Goal: Task Accomplishment & Management: Complete application form

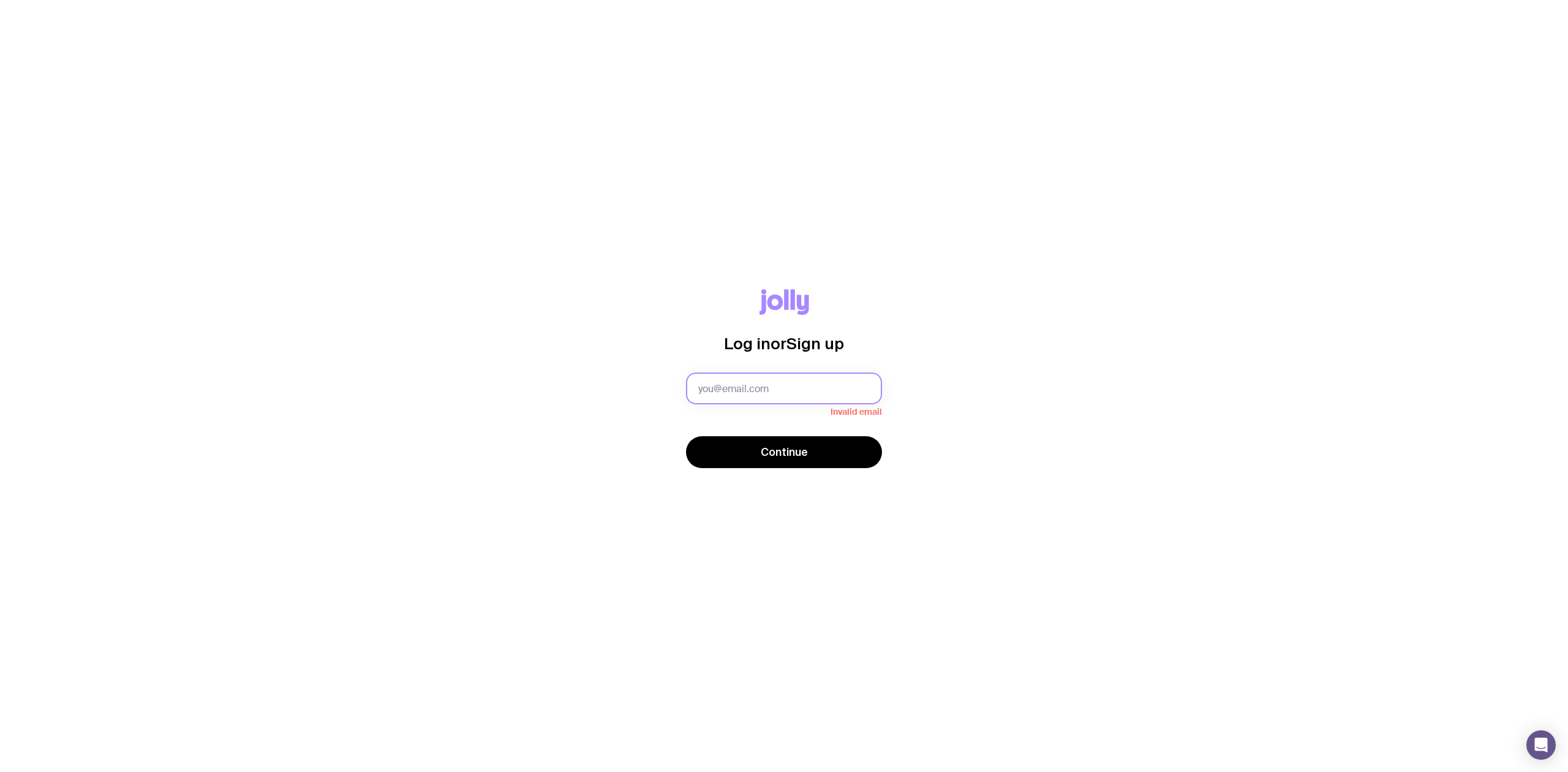
click at [628, 272] on input "text" at bounding box center [784, 388] width 196 height 32
type input "[PERSON_NAME][EMAIL_ADDRESS][PERSON_NAME][DOMAIN_NAME]"
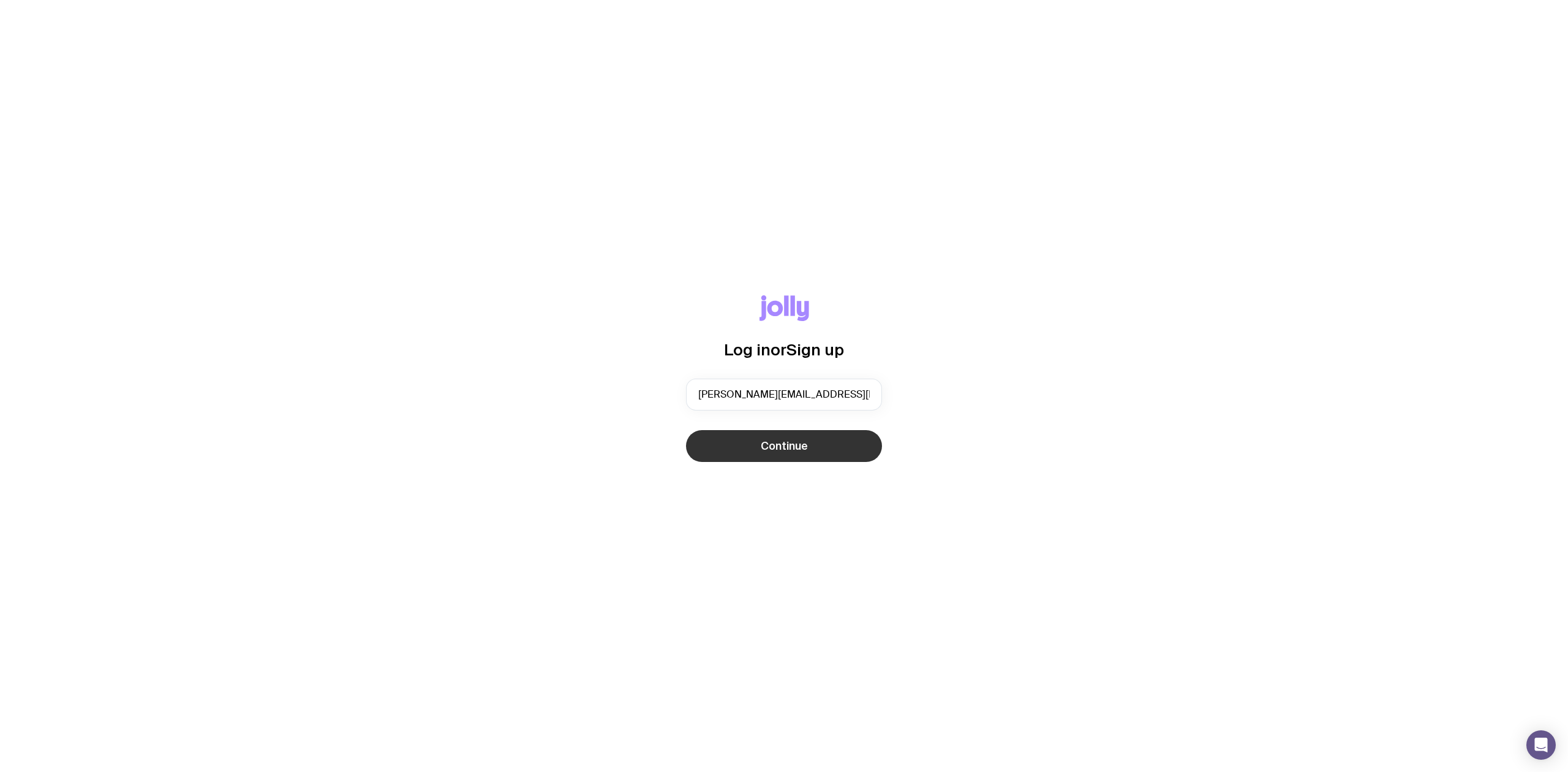
click at [628, 272] on span "Continue" at bounding box center [785, 446] width 47 height 15
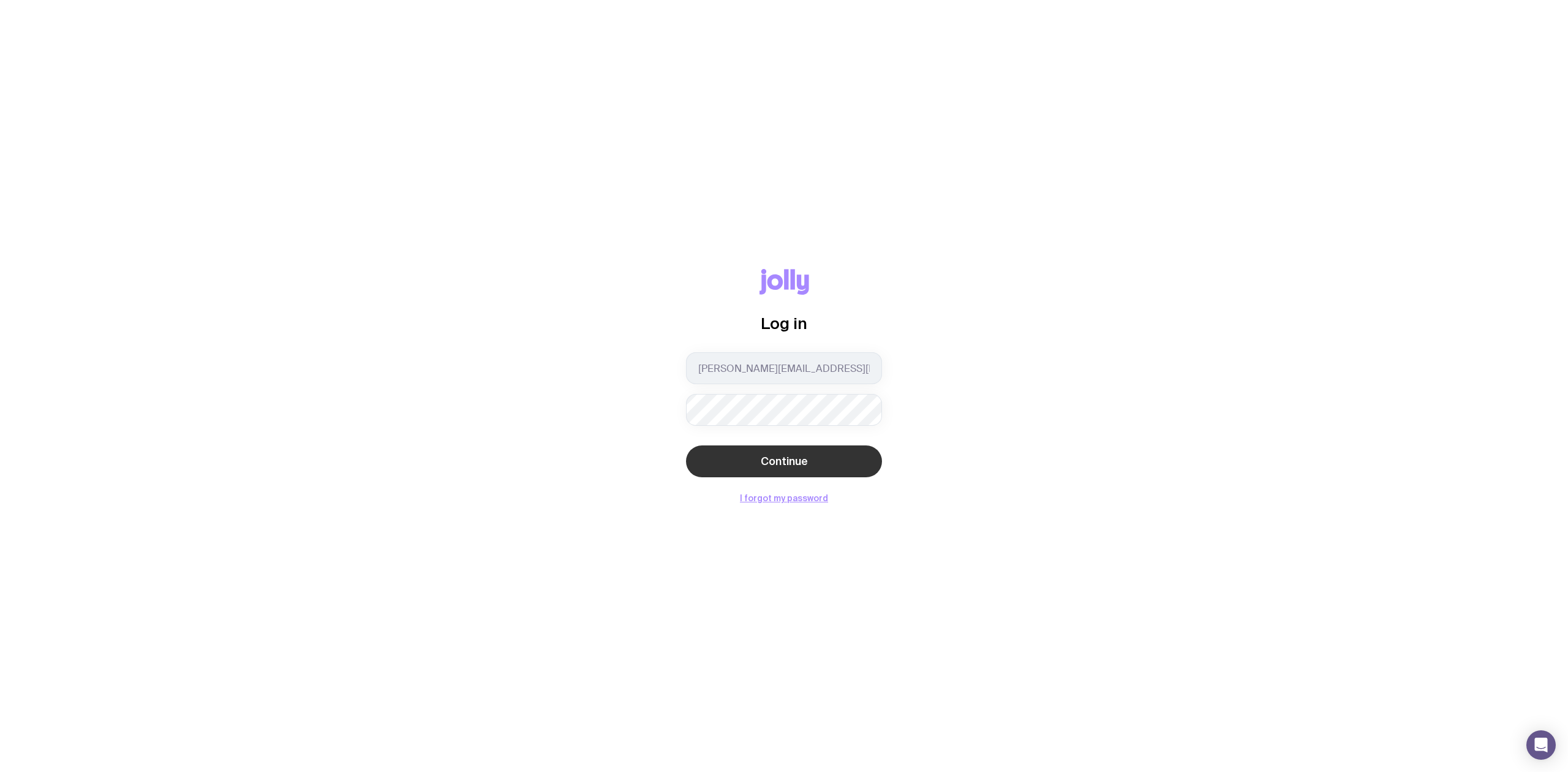
click at [628, 272] on button "Continue" at bounding box center [784, 461] width 196 height 32
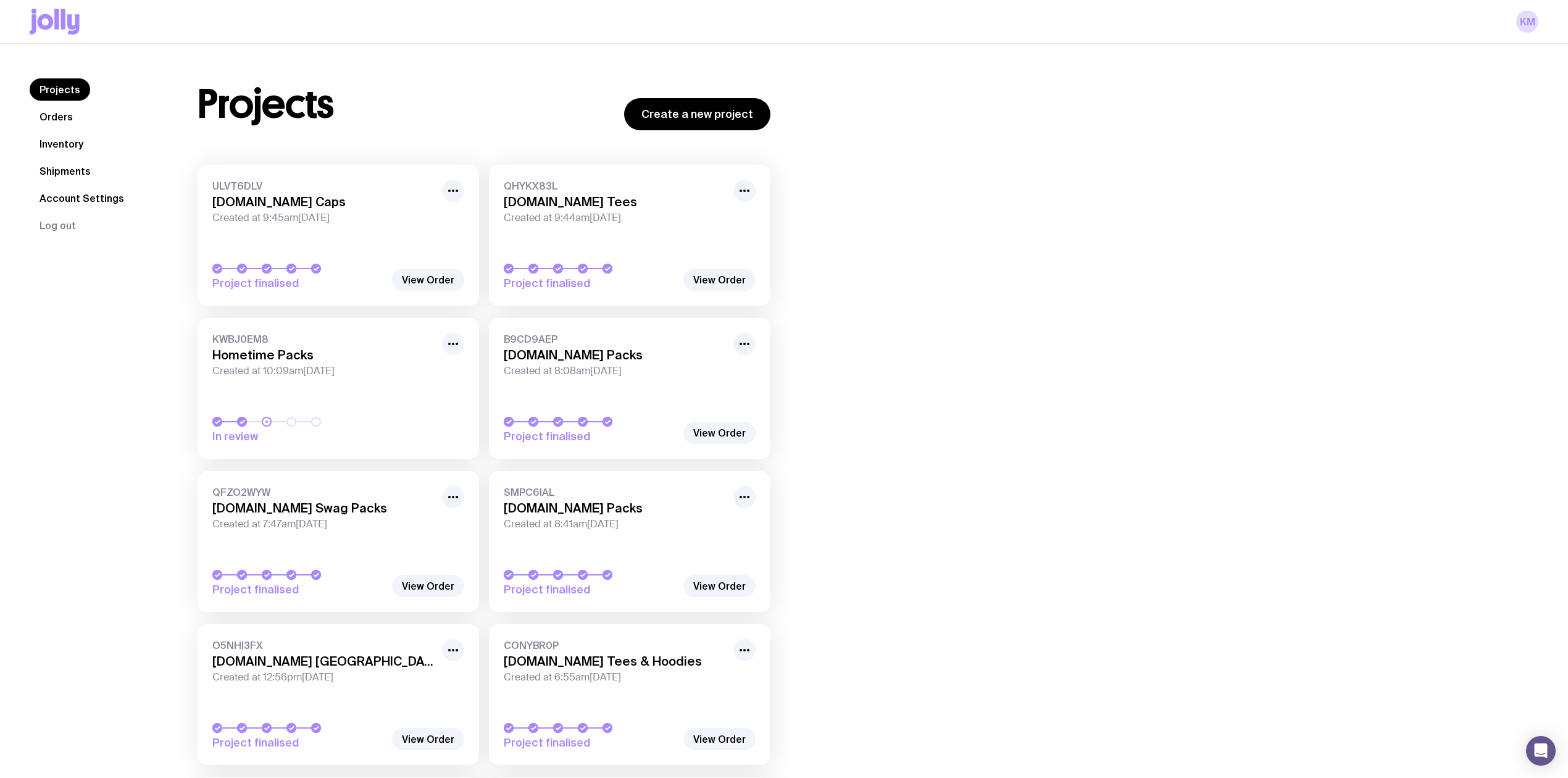
click at [55, 160] on link "Shipments" at bounding box center [65, 171] width 71 height 22
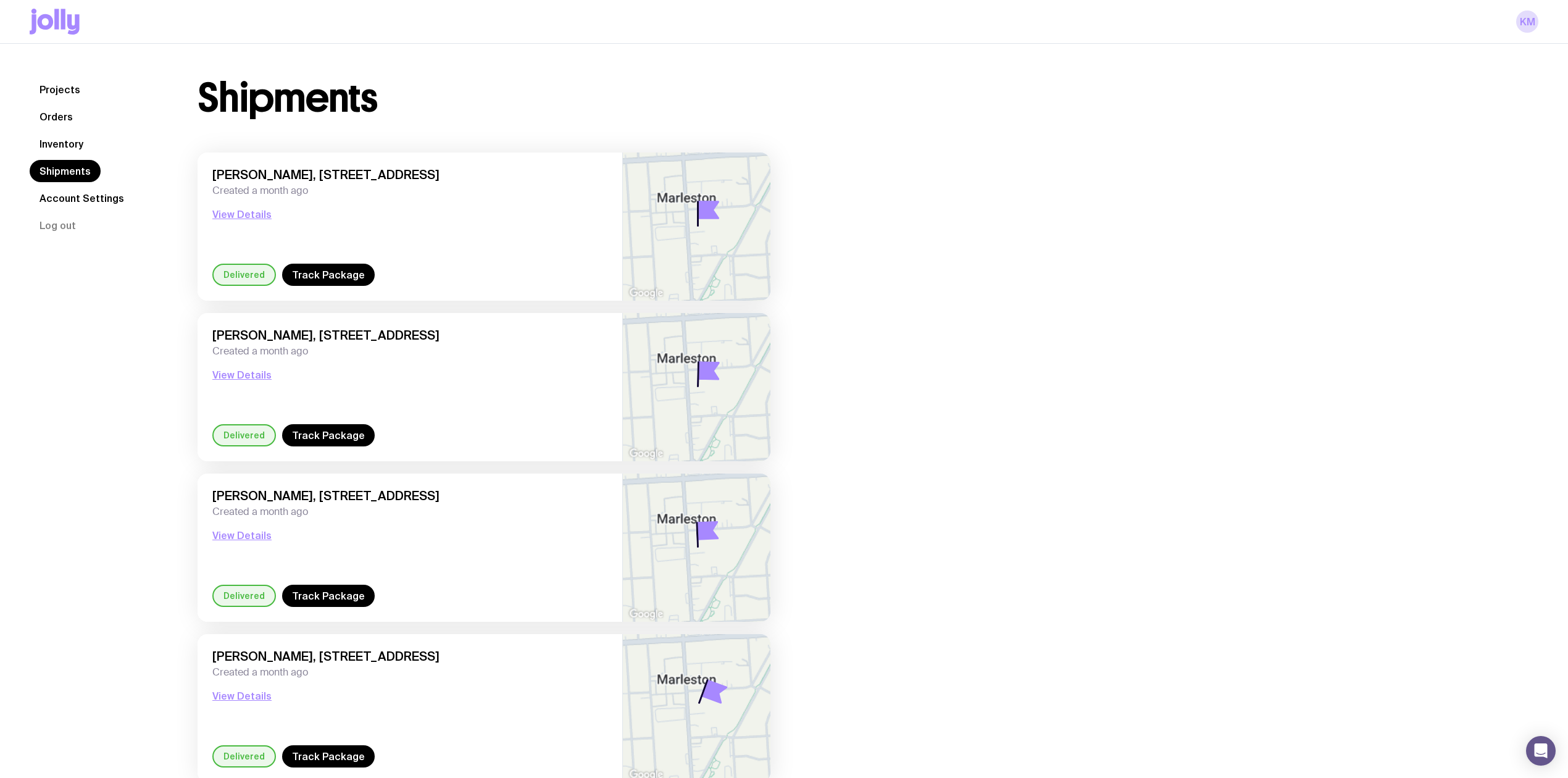
click at [87, 143] on link "Inventory" at bounding box center [61, 144] width 63 height 22
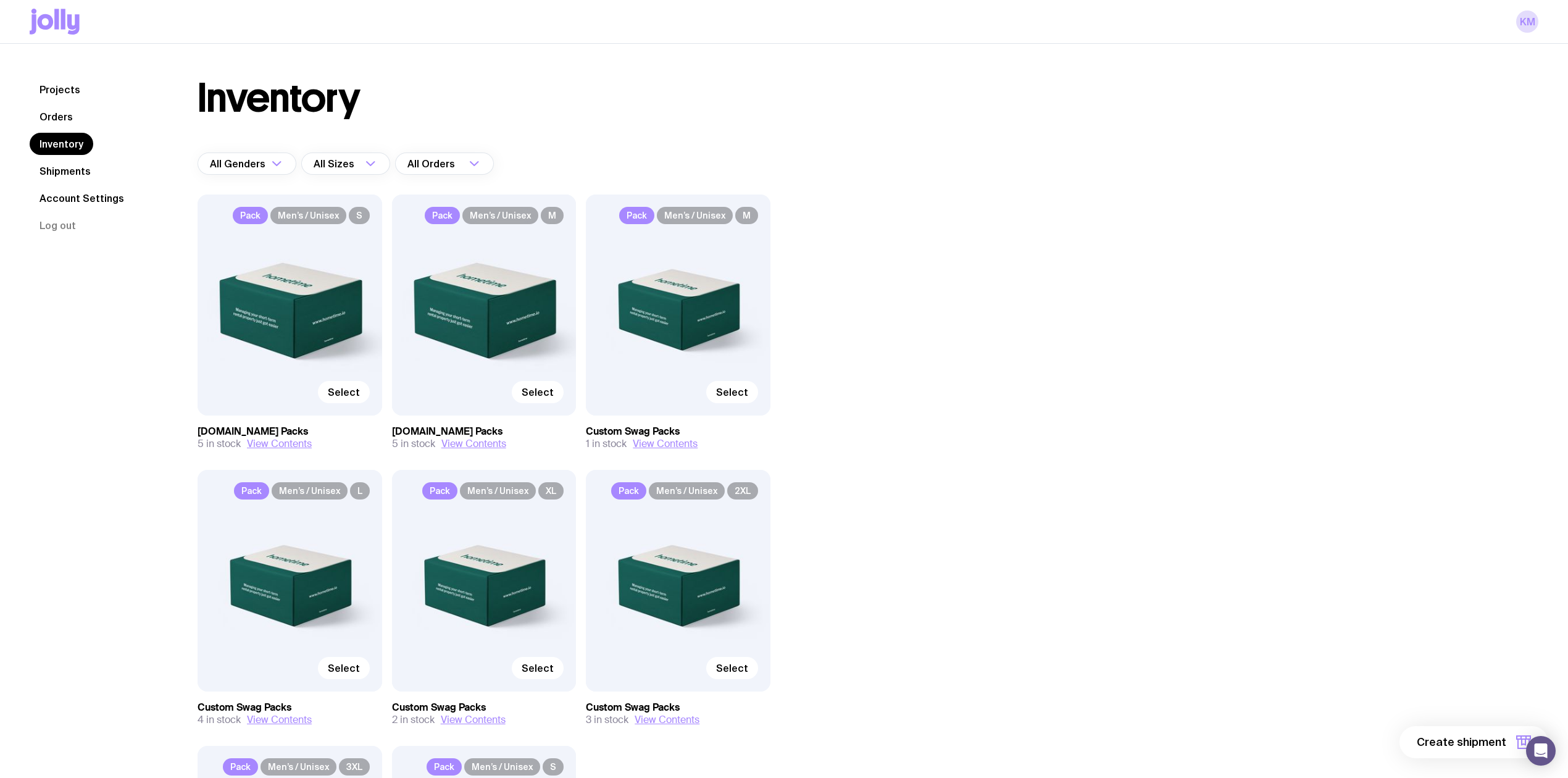
click at [327, 274] on div "Pack Men’s / Unisex L Select" at bounding box center [289, 580] width 184 height 221
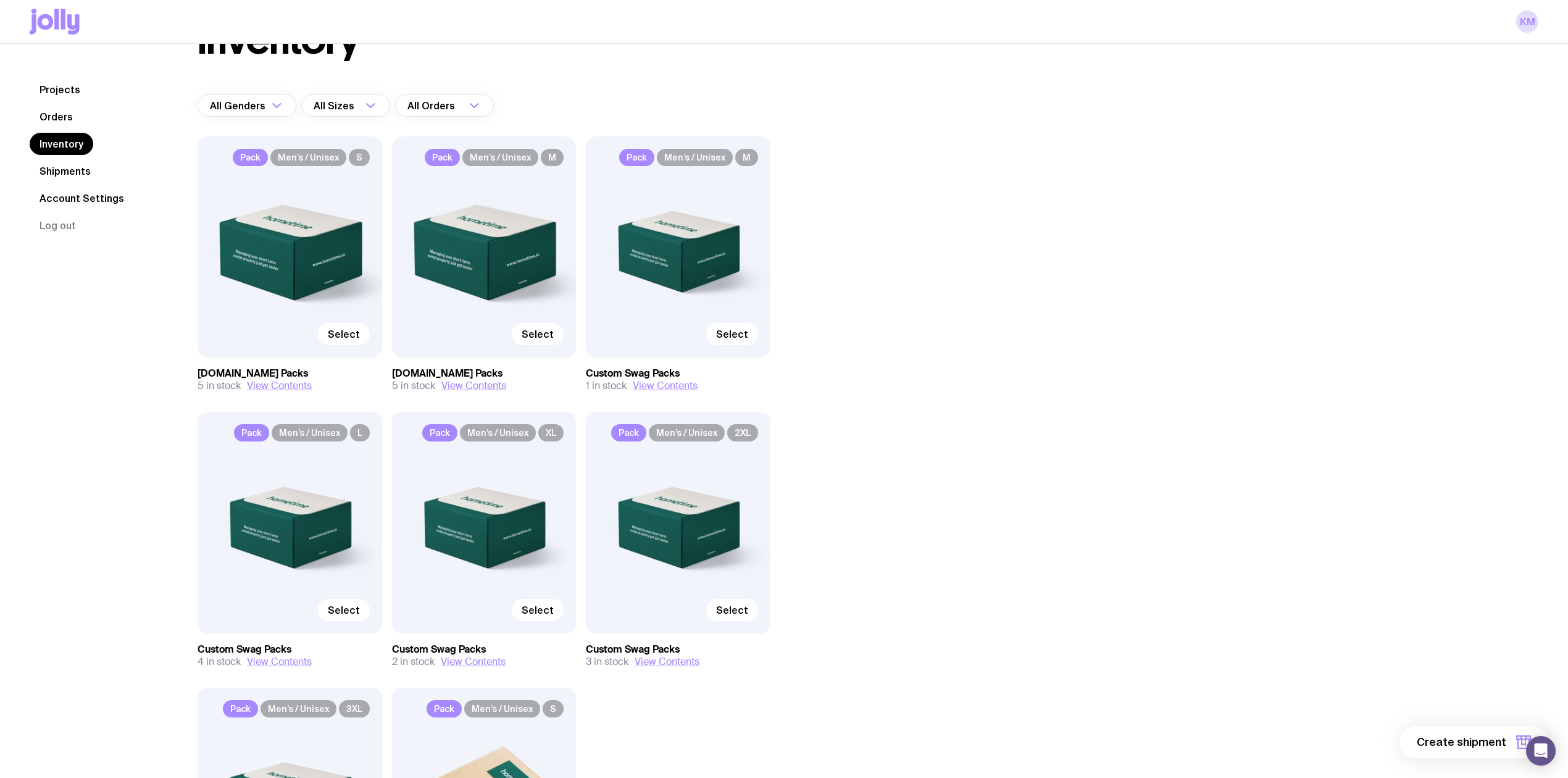
scroll to position [82, 0]
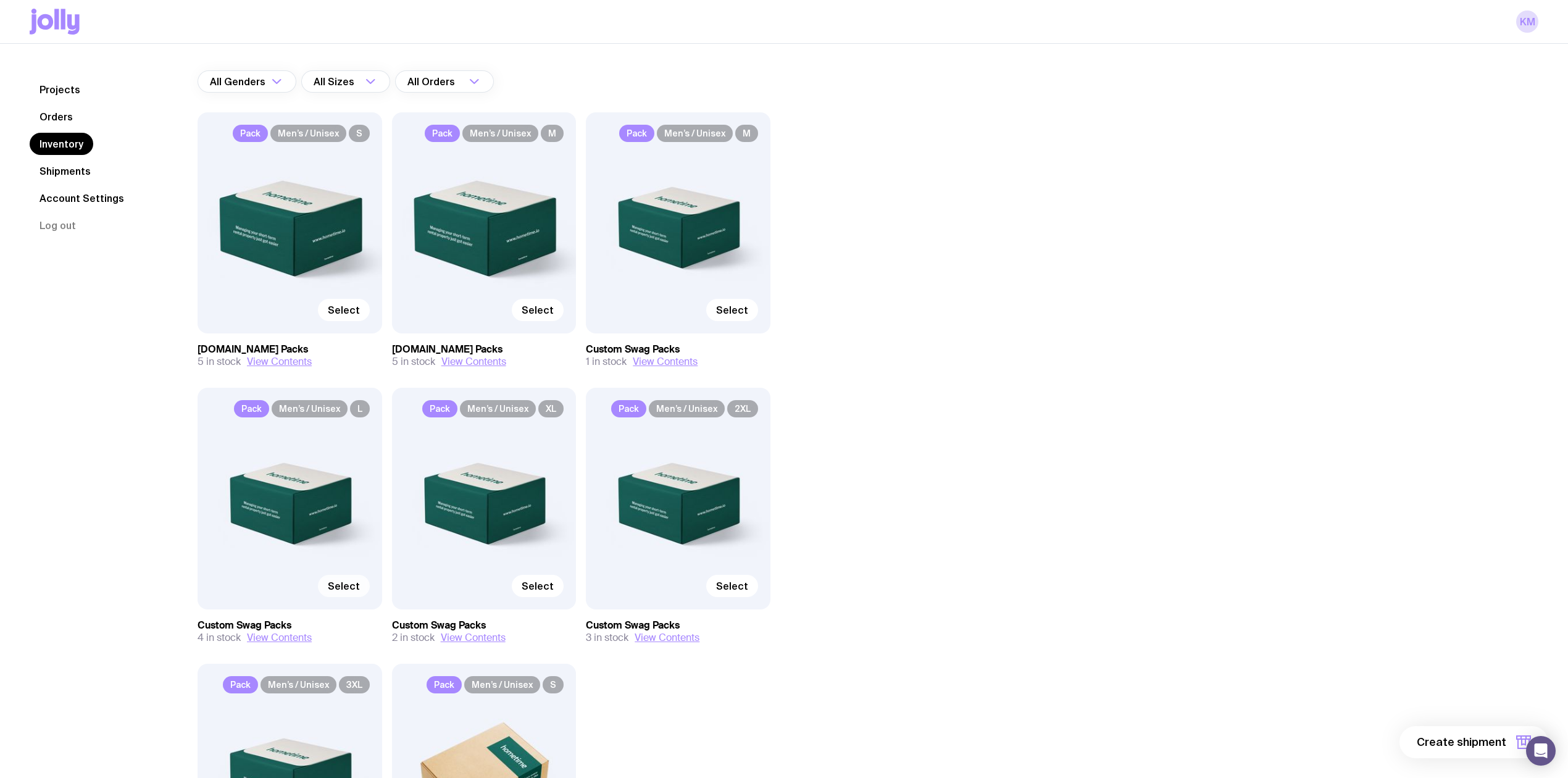
click at [345, 274] on span "Select" at bounding box center [343, 586] width 32 height 13
click at [0, 0] on input "Select" at bounding box center [0, 0] width 0 height 0
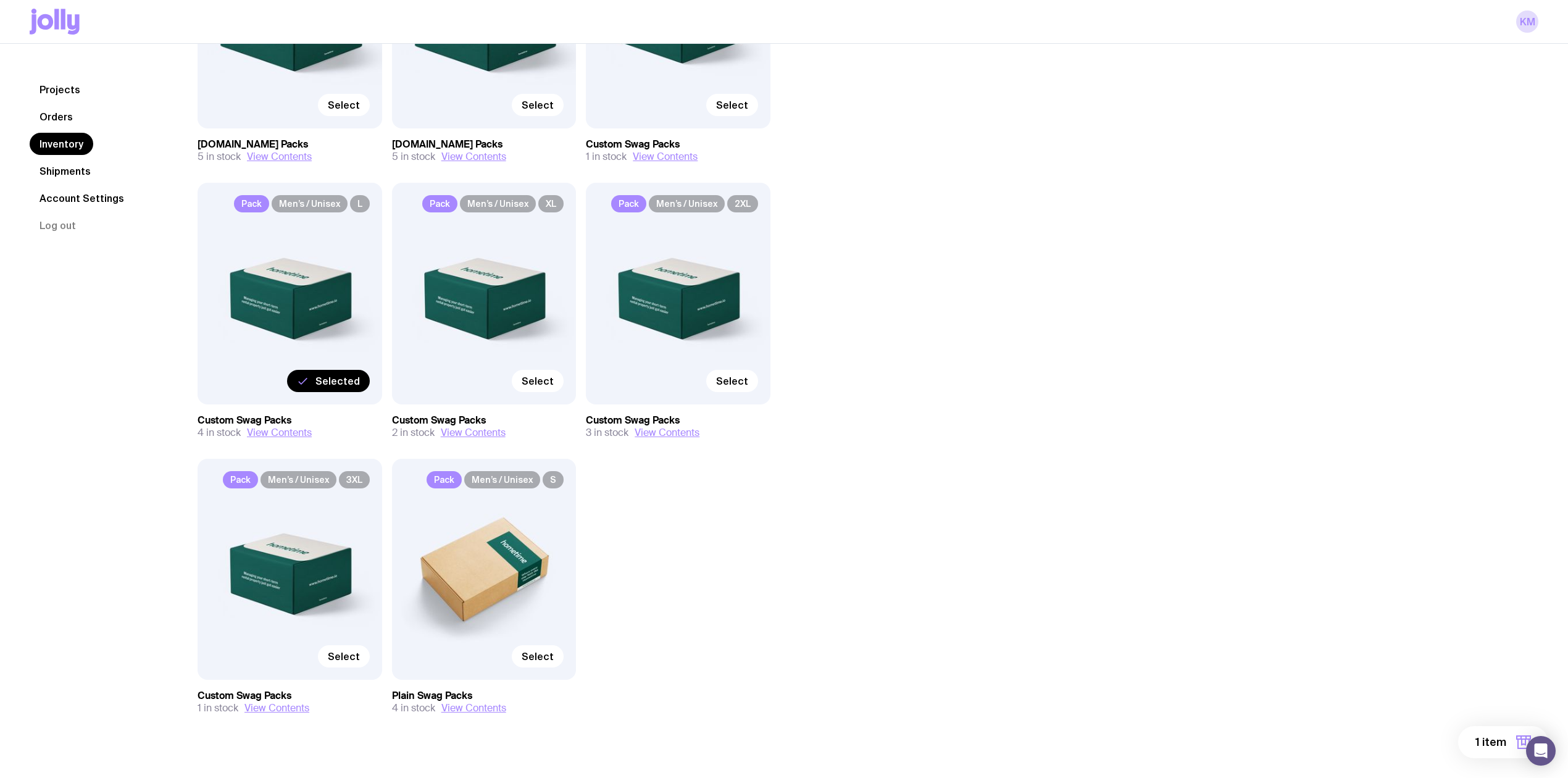
scroll to position [307, 0]
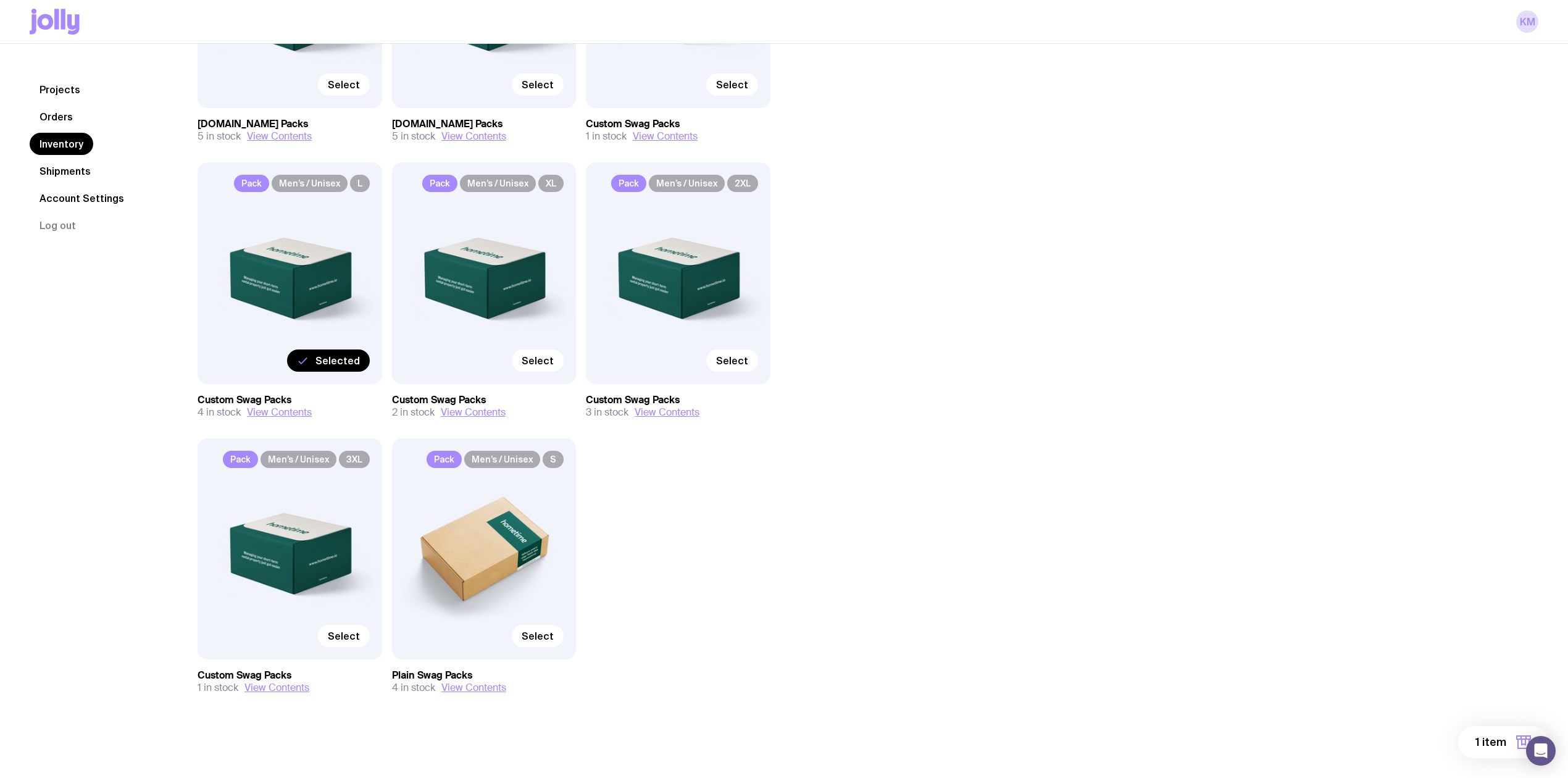
click at [324, 274] on span "Selected" at bounding box center [338, 360] width 45 height 13
click at [0, 0] on input "Selected" at bounding box center [0, 0] width 0 height 0
click at [311, 274] on div "Pack Men’s / Unisex L Select" at bounding box center [289, 273] width 184 height 221
click at [335, 274] on span "Select" at bounding box center [343, 360] width 32 height 13
click at [0, 0] on input "Select" at bounding box center [0, 0] width 0 height 0
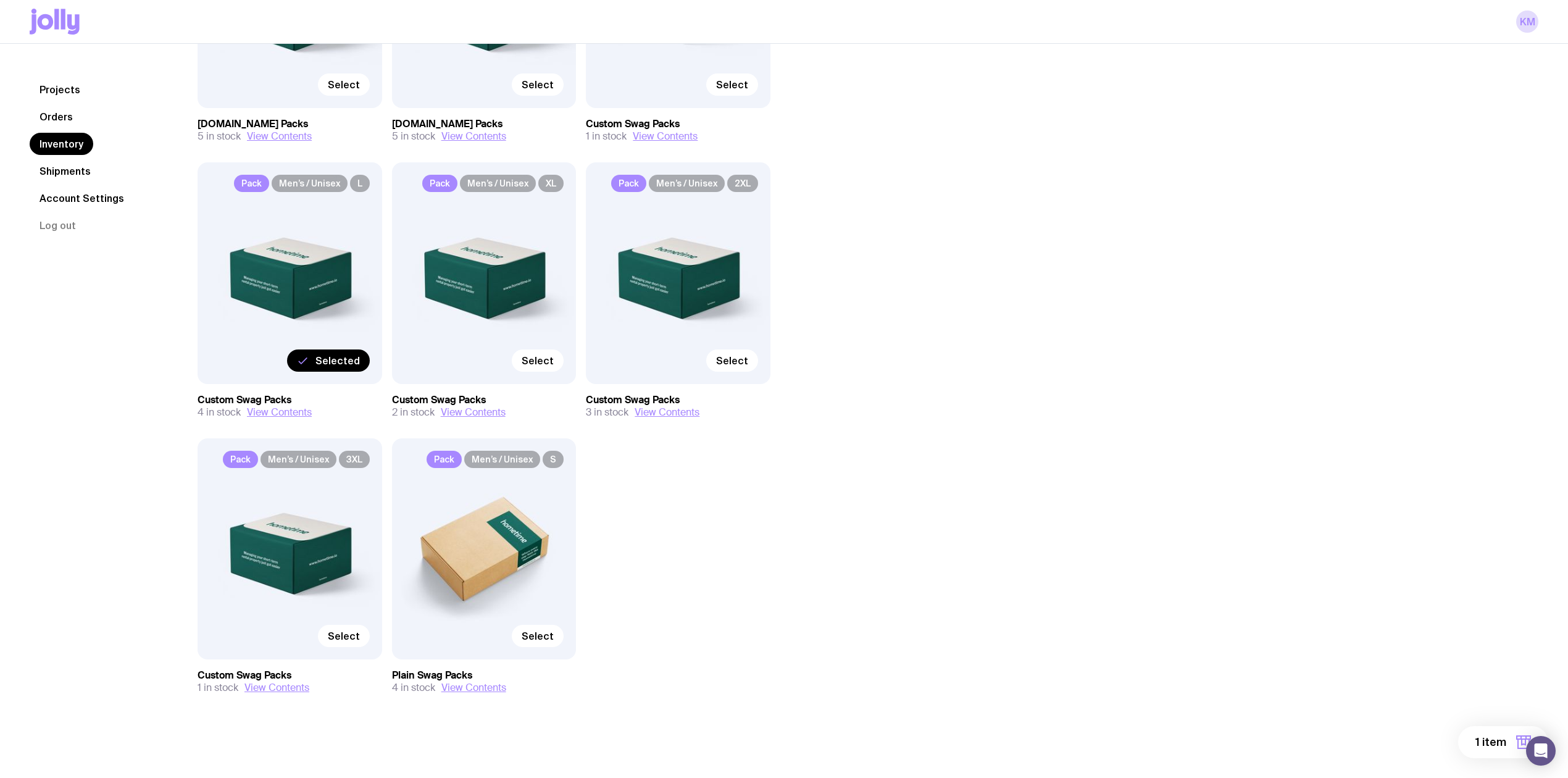
click at [249, 193] on div "Pack Men’s / Unisex L" at bounding box center [289, 184] width 160 height 19
click at [286, 258] on div "Pack Men’s / Unisex L Selected" at bounding box center [289, 273] width 184 height 221
click at [312, 274] on div "Pack Men’s / Unisex L Selected" at bounding box center [289, 273] width 184 height 221
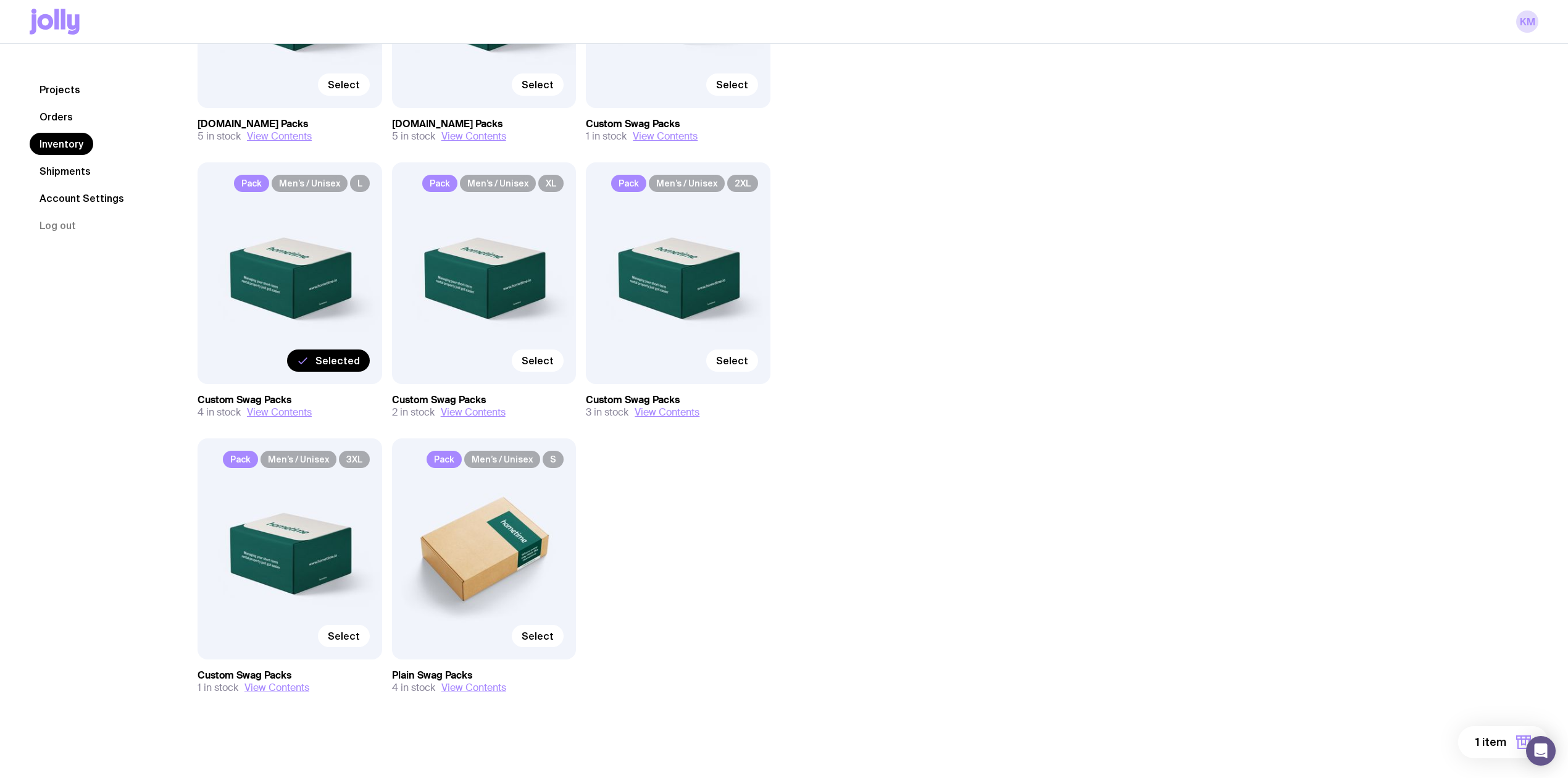
click at [633, 274] on icon "button" at bounding box center [1523, 741] width 4 height 5
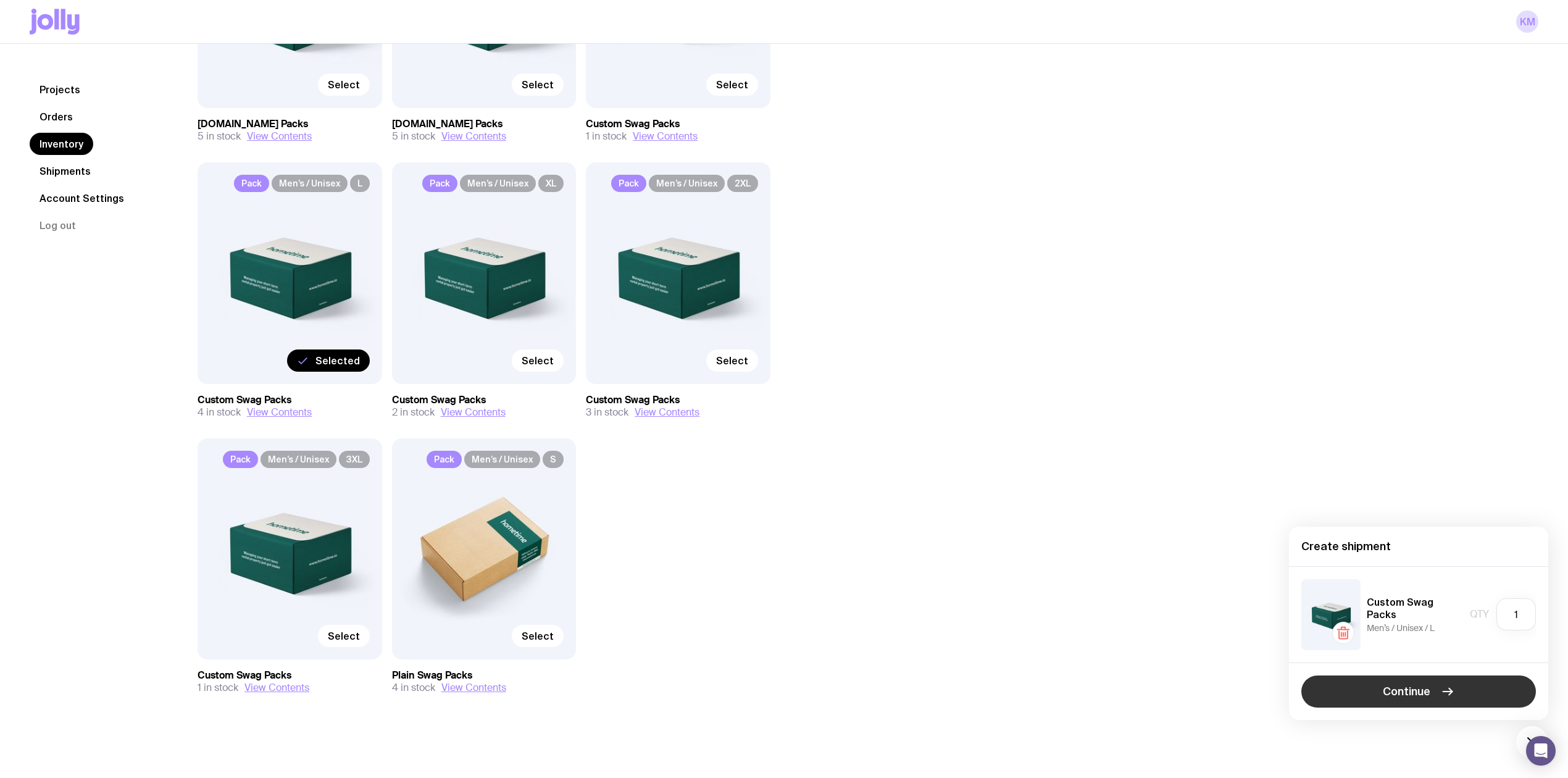
click at [633, 274] on icon "button" at bounding box center [1448, 691] width 15 height 15
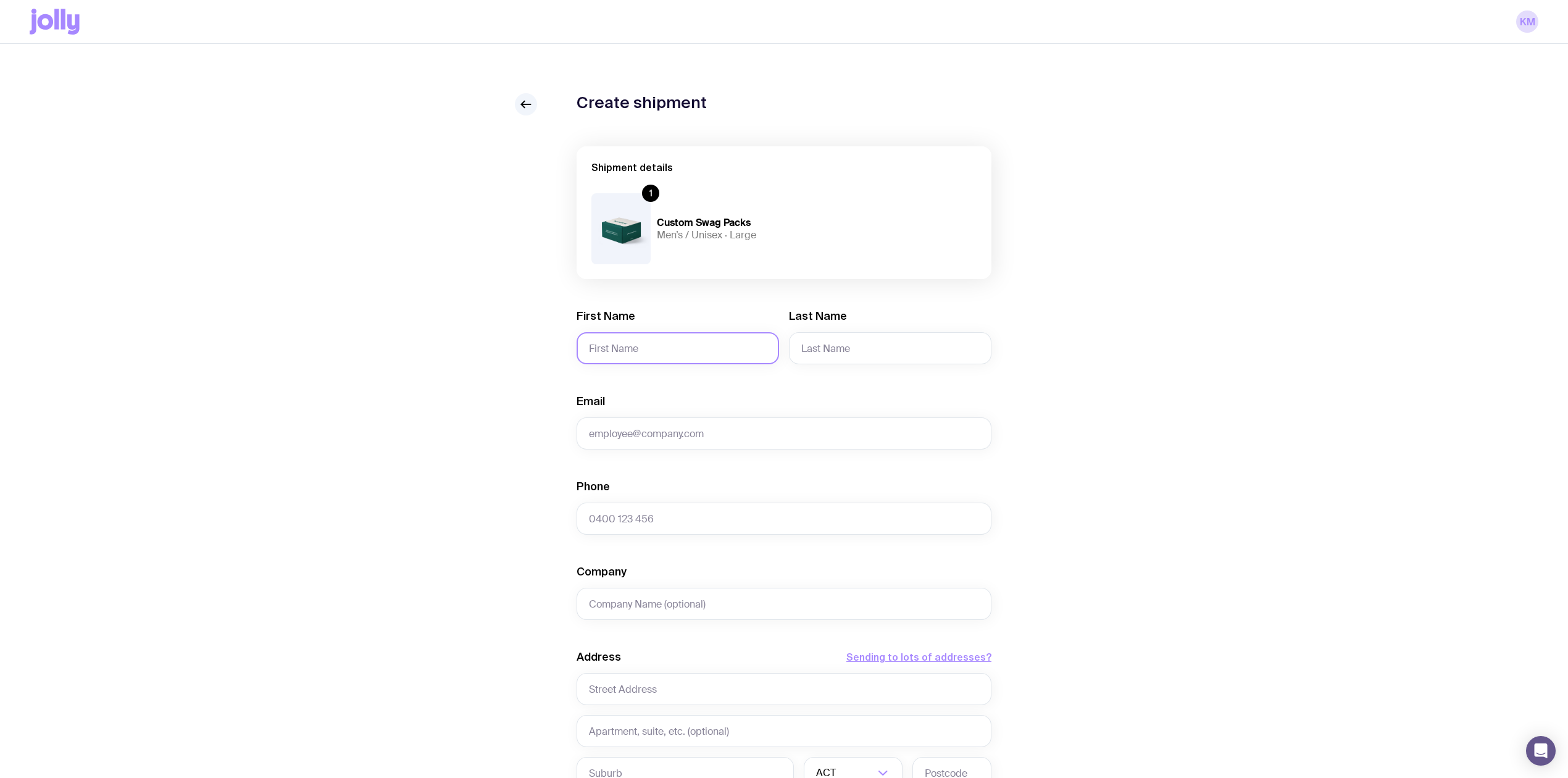
click at [633, 274] on input "First Name" at bounding box center [677, 348] width 202 height 32
type input "Siyu"
type input "Li"
click at [633, 274] on input "Email" at bounding box center [784, 433] width 415 height 32
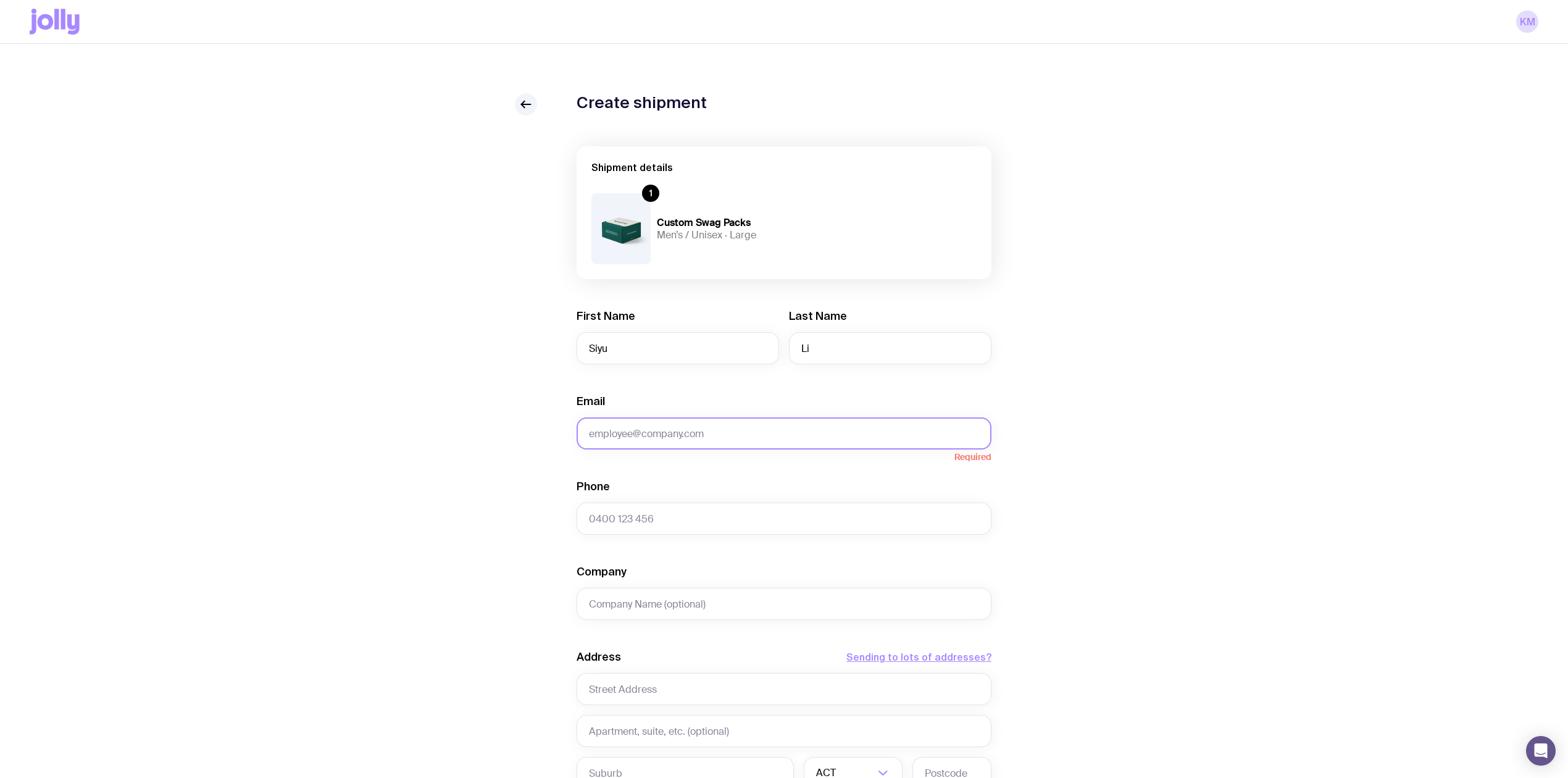
paste input "[EMAIL_ADDRESS][DOMAIN_NAME]"
type input "[EMAIL_ADDRESS][DOMAIN_NAME]"
click at [633, 274] on input "Phone" at bounding box center [784, 518] width 415 height 32
paste input "0405314449"
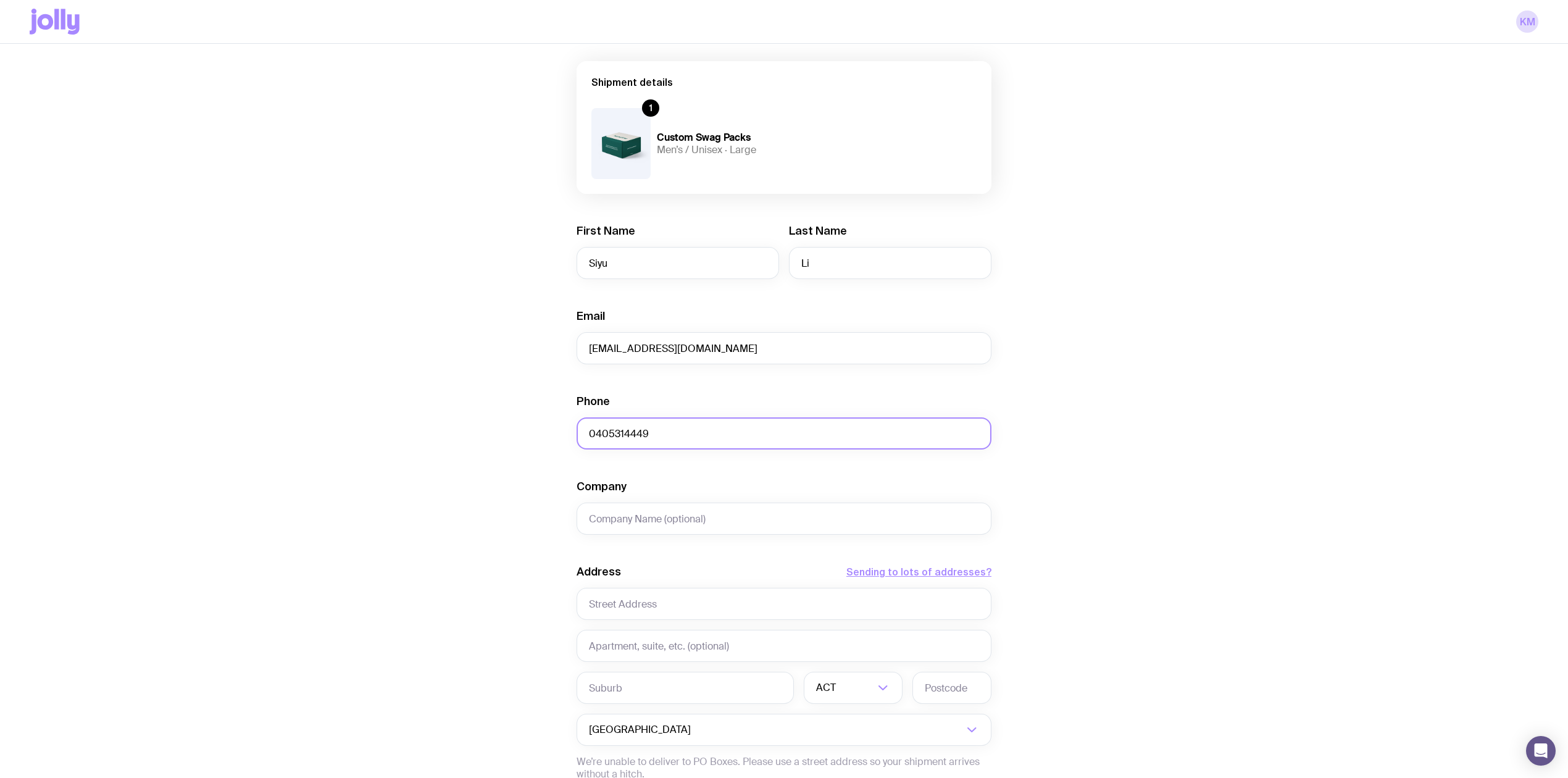
scroll to position [164, 0]
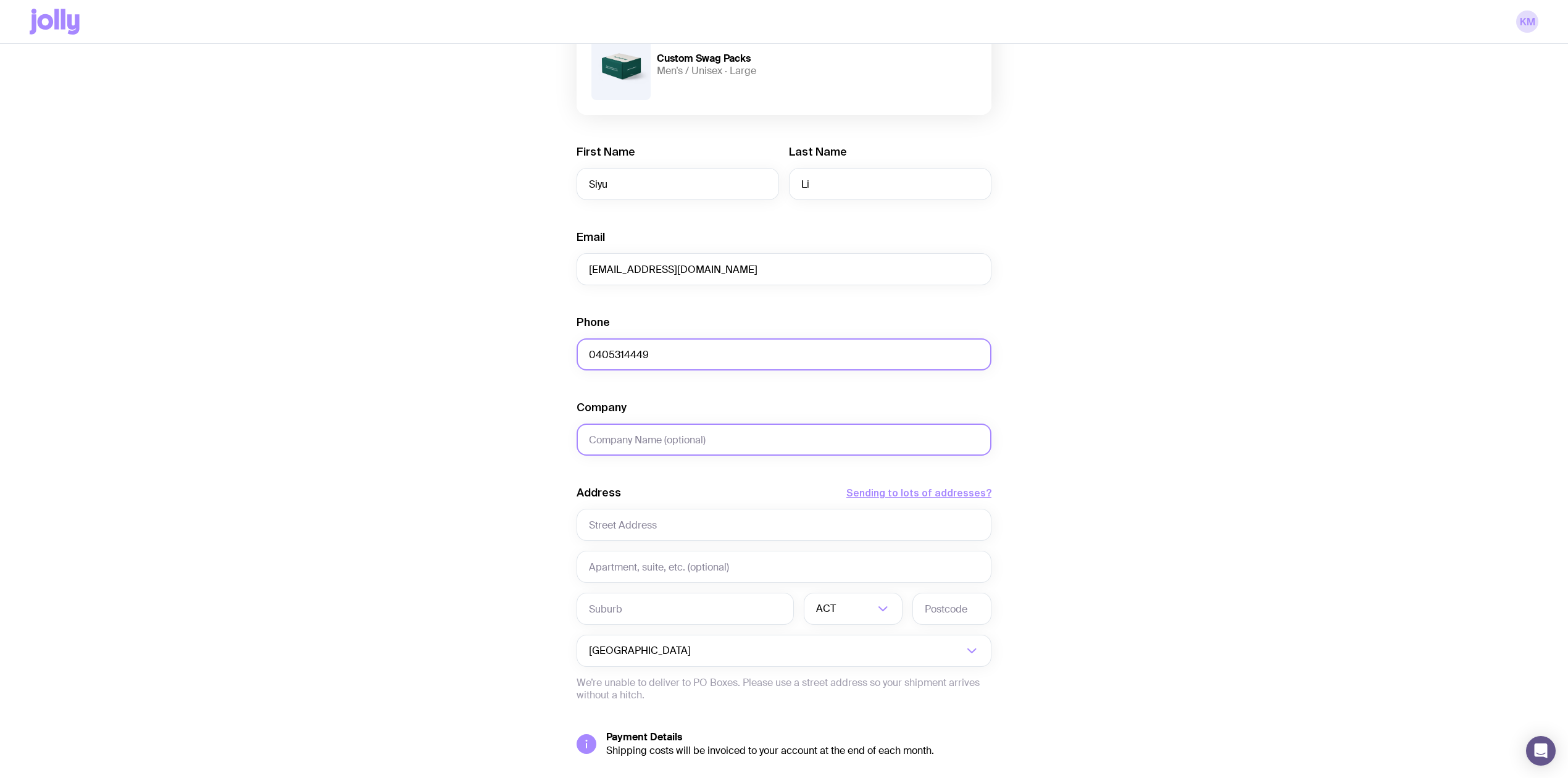
type input "0405314449"
click at [633, 274] on input "Company" at bounding box center [784, 439] width 415 height 32
type input "Hometime"
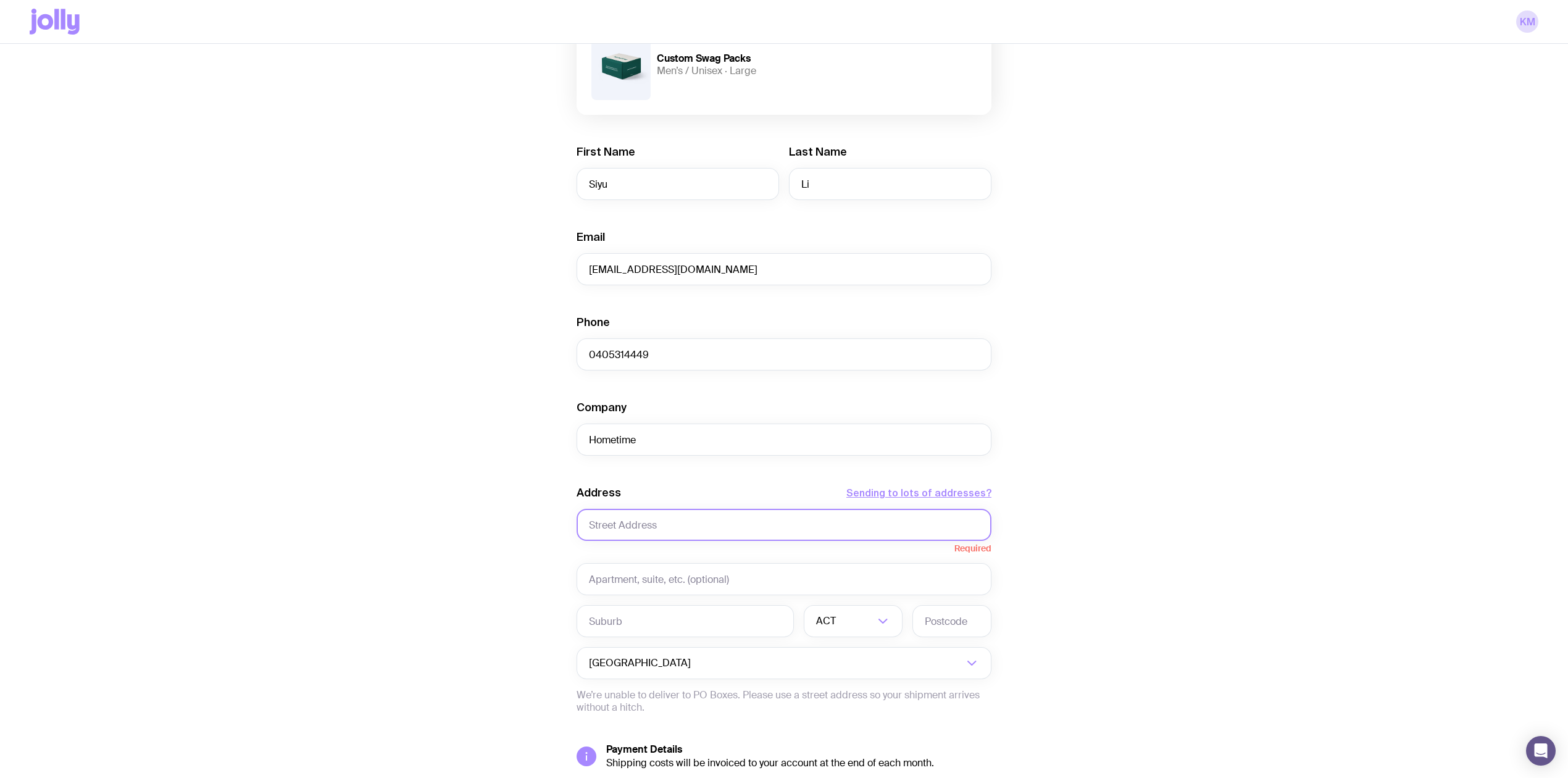
click at [633, 274] on input "text" at bounding box center [784, 524] width 415 height 32
paste input "[STREET_ADDRESS][PERSON_NAME]"
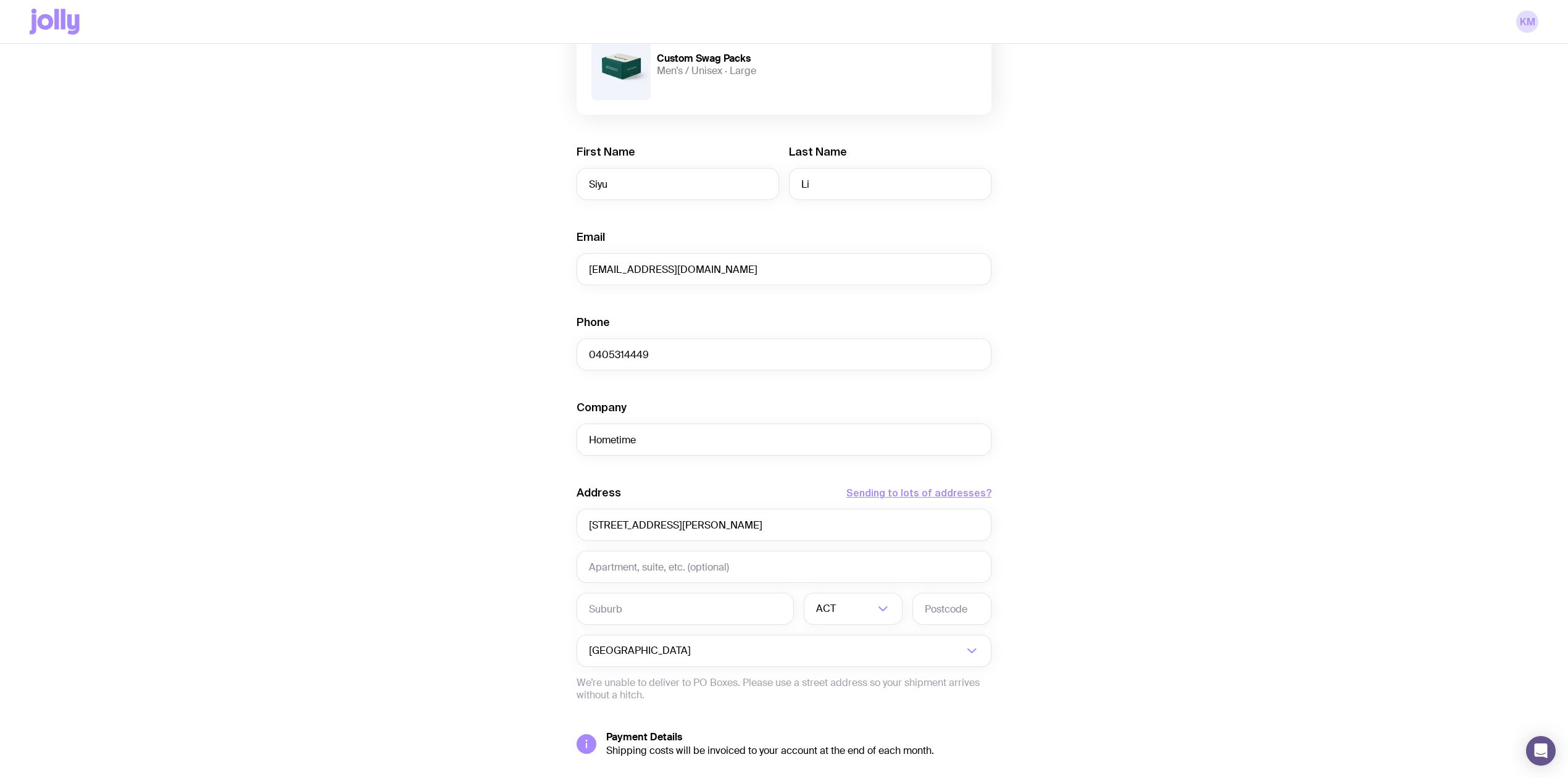
click at [633, 274] on div "Create shipment Shipment details 1 Custom Swag Packs Men’s / Unisex · Large Fir…" at bounding box center [784, 398] width 1508 height 939
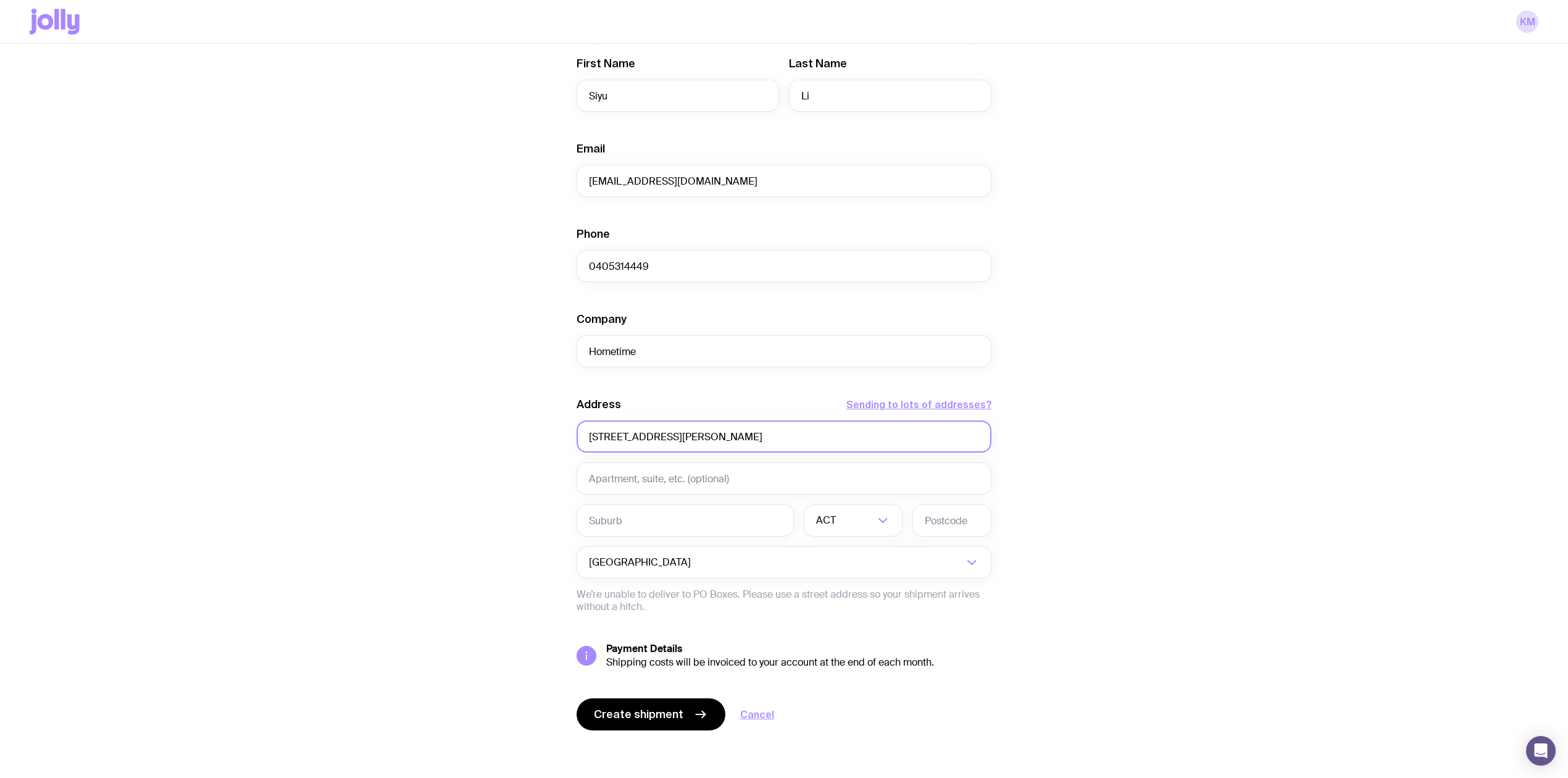
scroll to position [254, 0]
click at [633, 274] on input "[STREET_ADDRESS][PERSON_NAME]" at bounding box center [784, 434] width 415 height 32
drag, startPoint x: 705, startPoint y: 435, endPoint x: 753, endPoint y: 433, distance: 48.0
click at [633, 274] on input "[STREET_ADDRESS][PERSON_NAME]" at bounding box center [784, 434] width 415 height 32
type input "[STREET_ADDRESS][PERSON_NAME]"
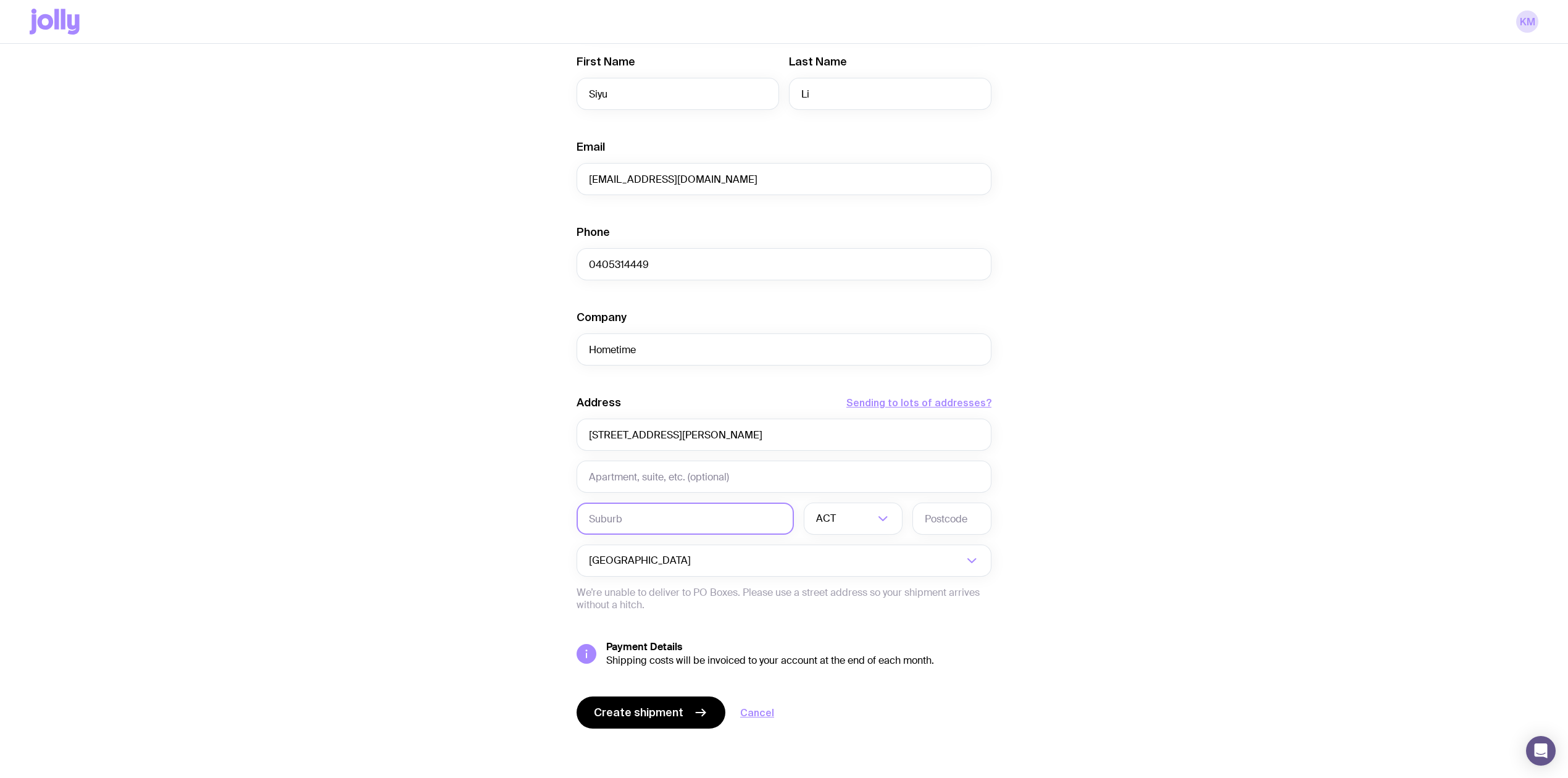
click at [633, 274] on input "text" at bounding box center [685, 518] width 217 height 32
paste input "Homebush"
type input "Homebush"
click at [633, 274] on div "ACT" at bounding box center [839, 518] width 72 height 32
click at [633, 274] on li "[GEOGRAPHIC_DATA]" at bounding box center [853, 583] width 98 height 27
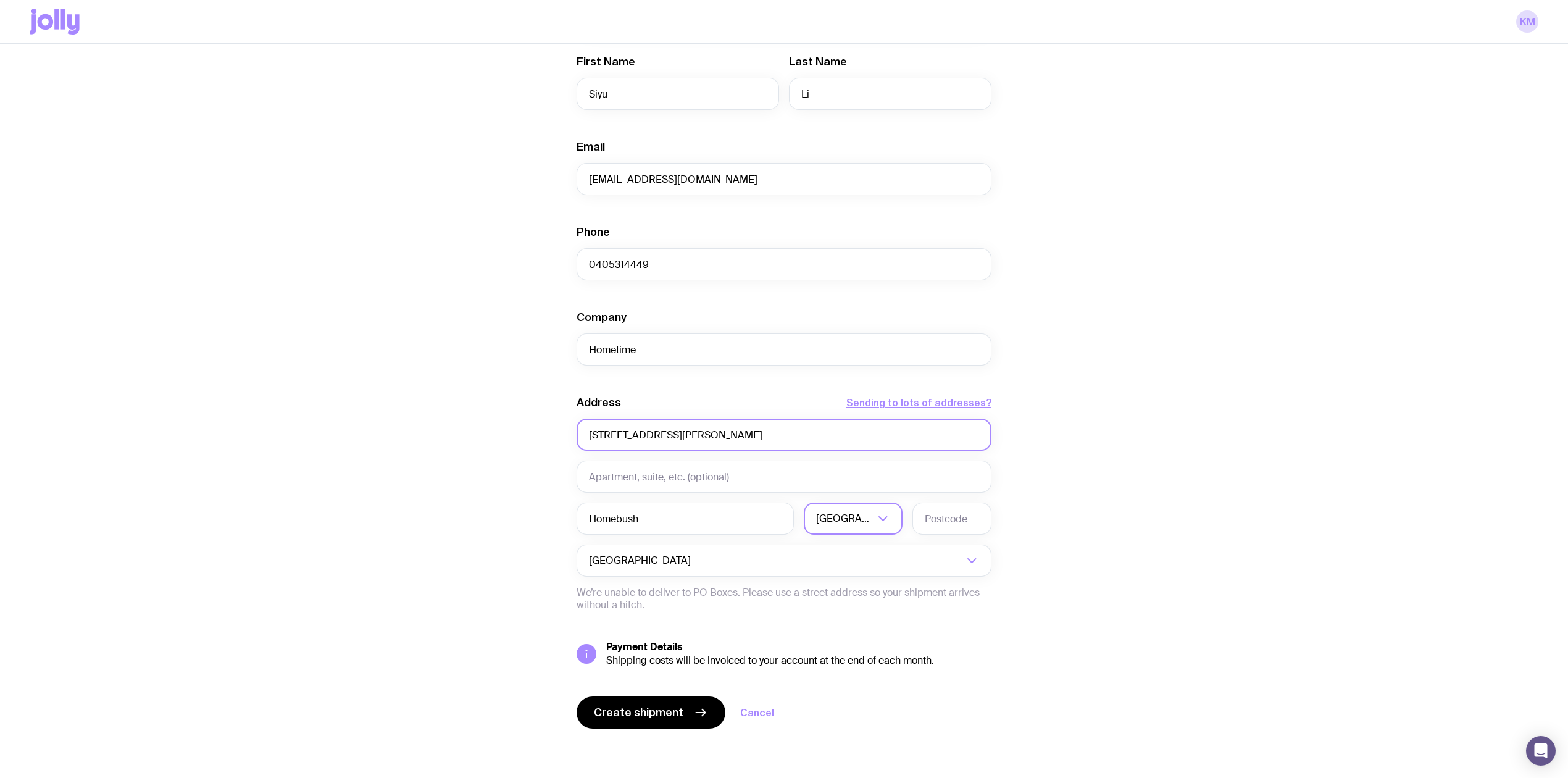
drag, startPoint x: 775, startPoint y: 428, endPoint x: 703, endPoint y: 435, distance: 72.3
click at [633, 274] on input "[STREET_ADDRESS][PERSON_NAME]" at bounding box center [784, 434] width 415 height 32
type input "[STREET_ADDRESS][PERSON_NAME]"
click at [633, 274] on input "text" at bounding box center [952, 518] width 79 height 32
type input "2140"
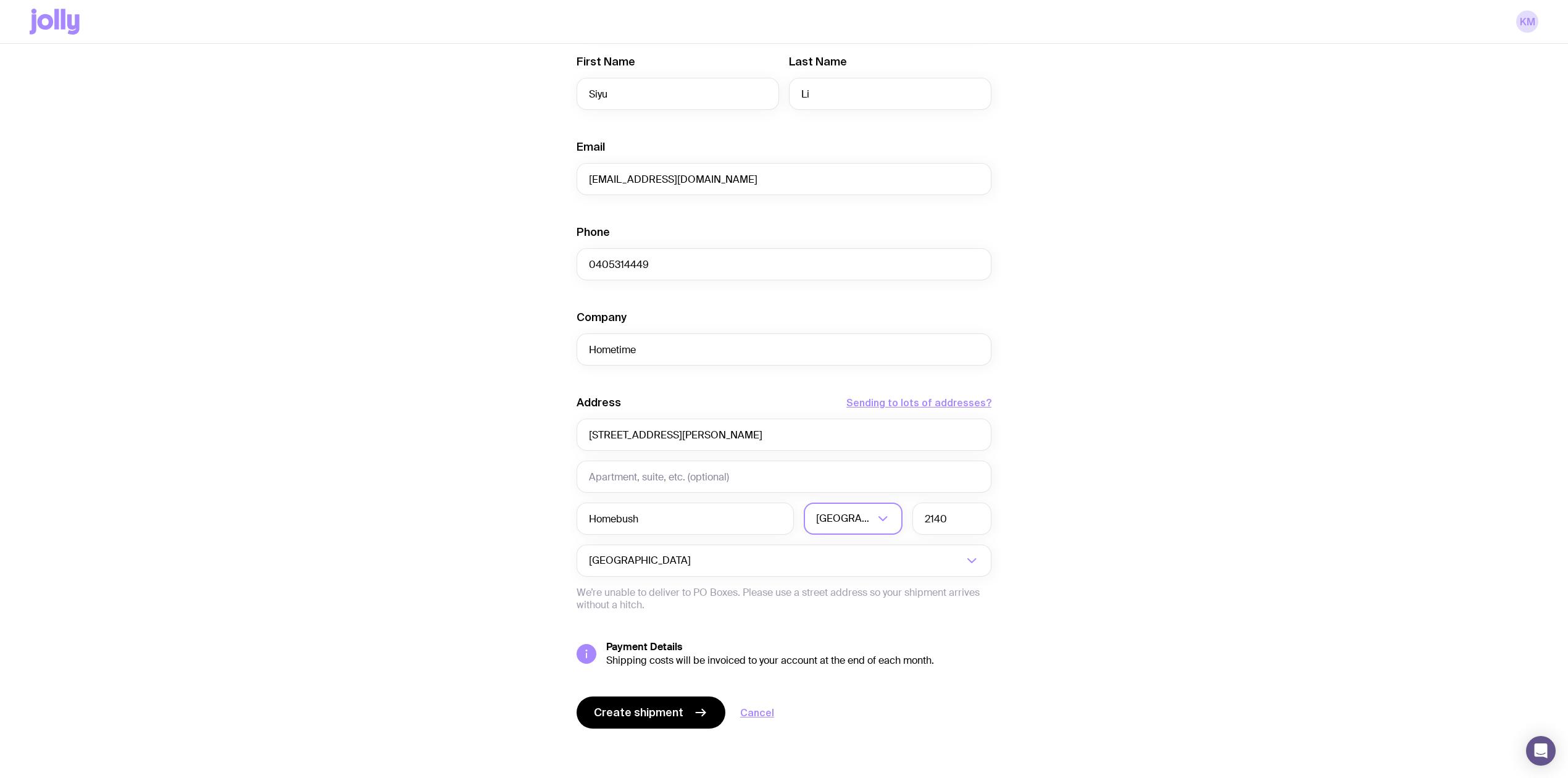
click at [633, 274] on div "Create shipment Shipment details 1 Custom Swag Packs Men’s / Unisex · Large Fir…" at bounding box center [784, 308] width 1508 height 939
click at [633, 274] on span "Create shipment" at bounding box center [639, 712] width 90 height 15
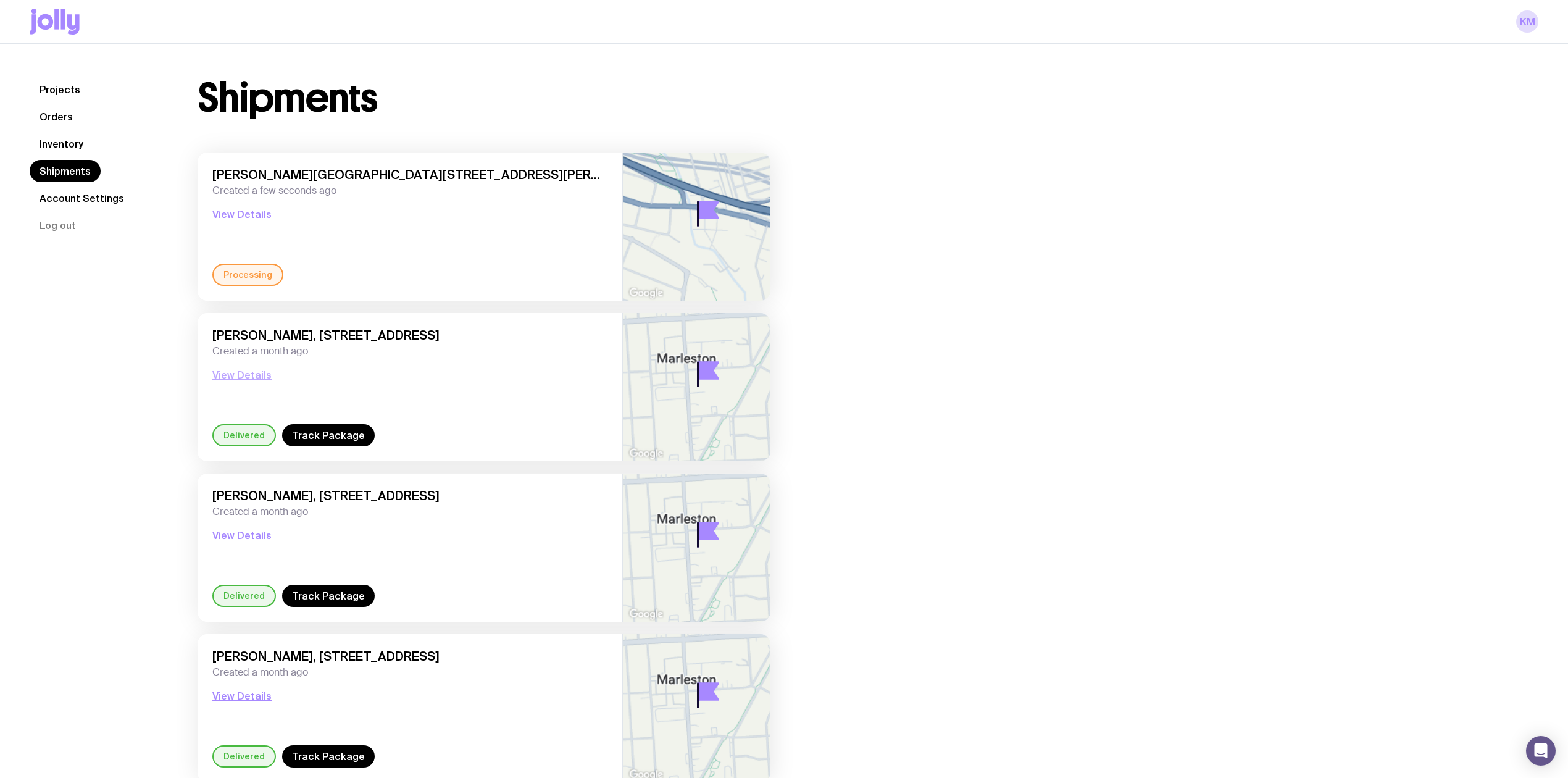
click at [260, 274] on button "View Details" at bounding box center [242, 374] width 59 height 15
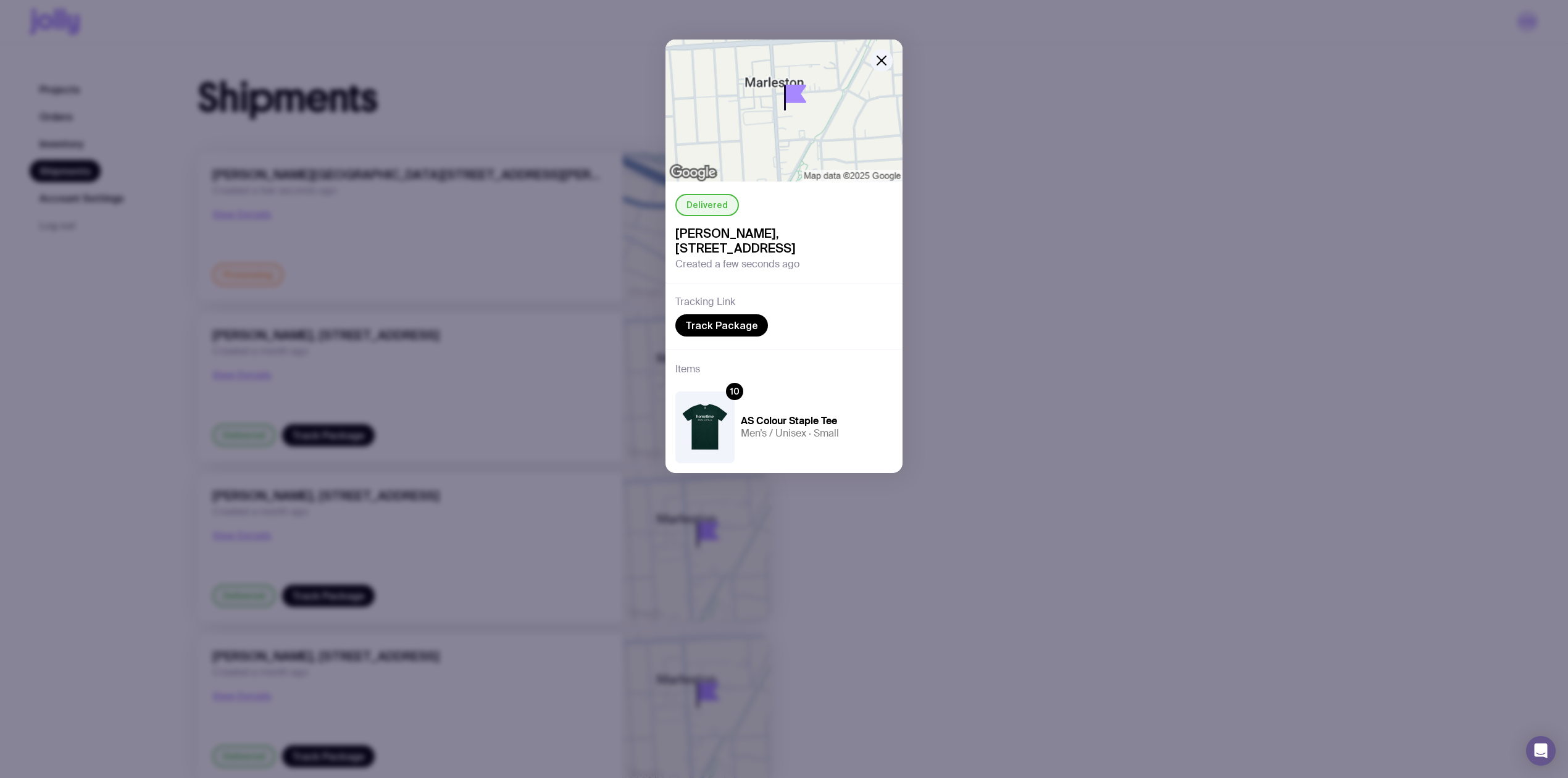
click at [169, 274] on div "Delivered [PERSON_NAME], [STREET_ADDRESS] Created a few seconds ago Tracking Li…" at bounding box center [784, 389] width 1568 height 778
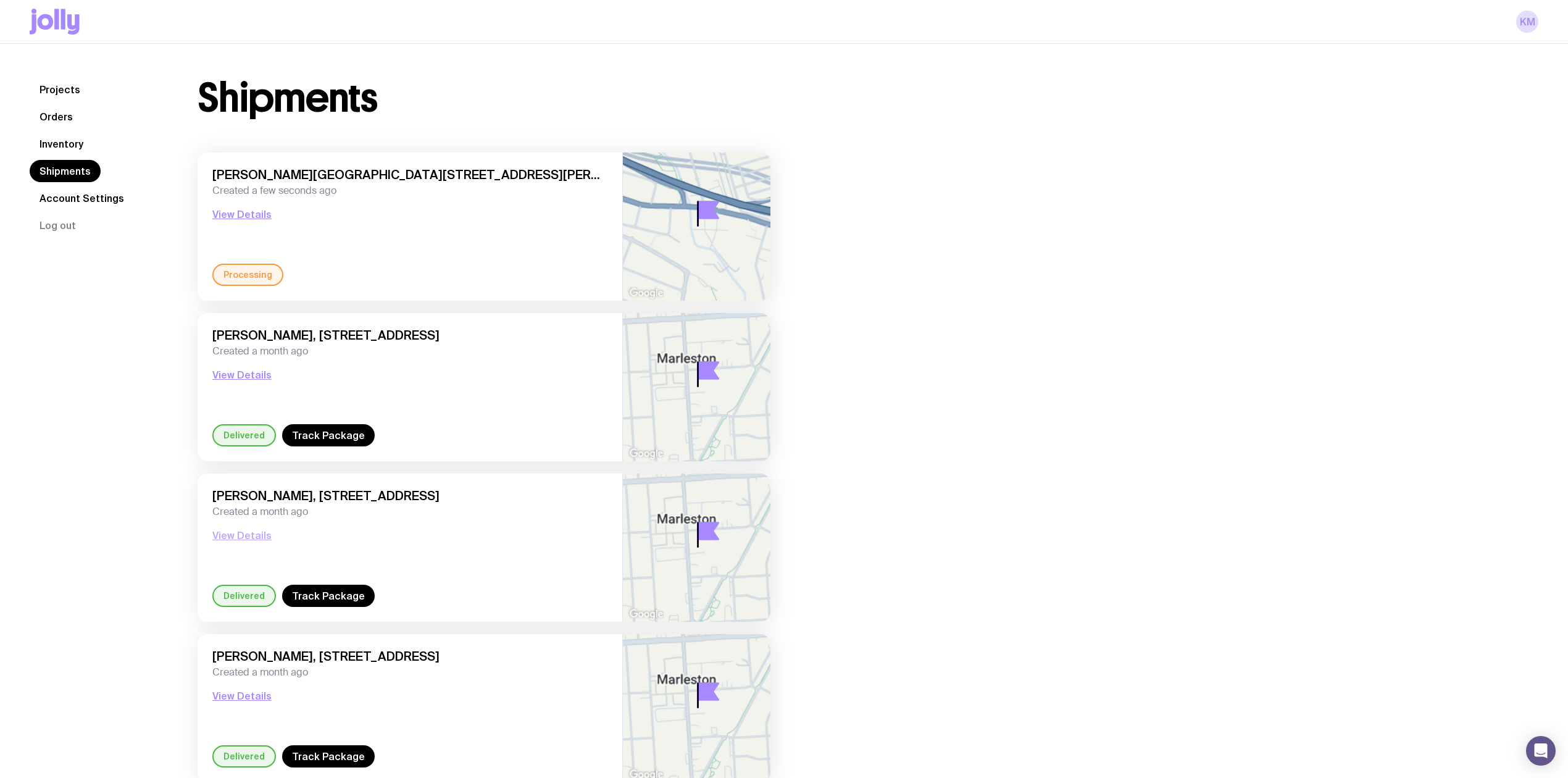
click at [248, 274] on button "View Details" at bounding box center [242, 536] width 59 height 15
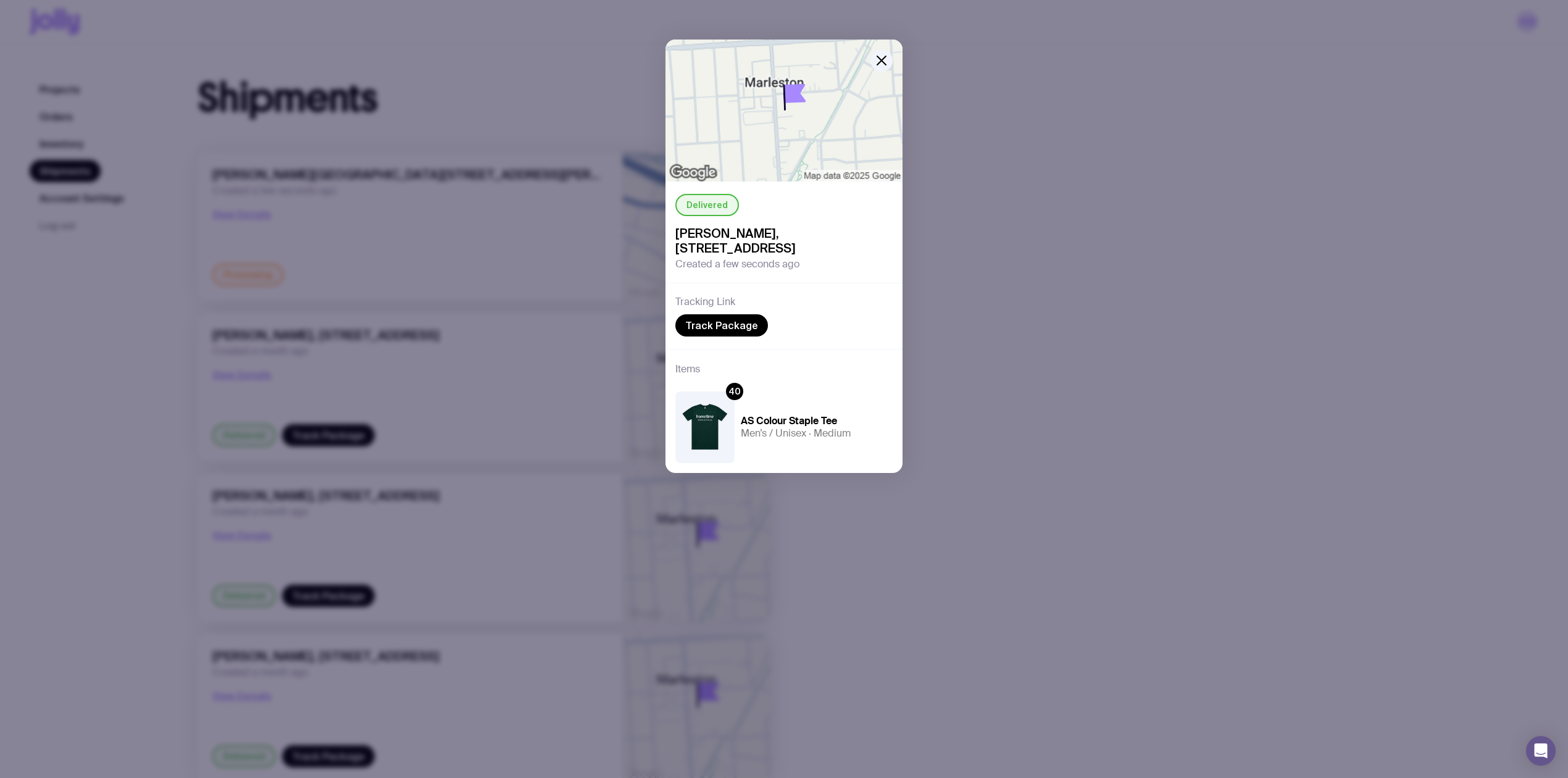
click at [320, 274] on div "Delivered [PERSON_NAME], [STREET_ADDRESS] Created a few seconds ago Tracking Li…" at bounding box center [784, 389] width 1568 height 778
